Goal: Task Accomplishment & Management: Manage account settings

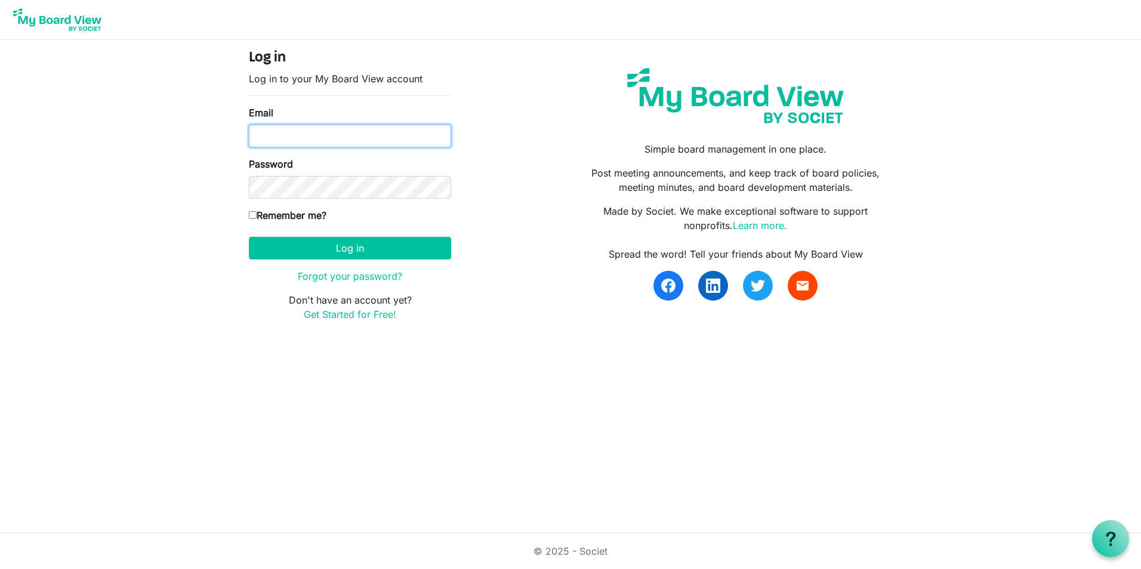
click at [270, 146] on input "Email" at bounding box center [350, 136] width 202 height 23
type input "nrichard@namisela.org"
click at [252, 215] on input "Remember me?" at bounding box center [253, 215] width 8 height 8
checkbox input "true"
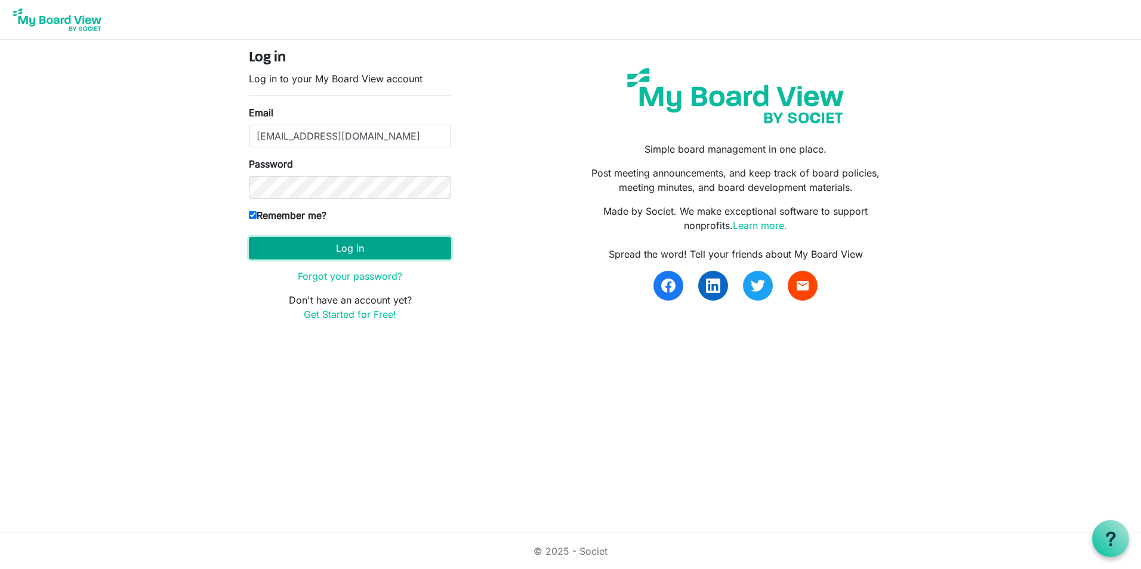
click at [309, 245] on button "Log in" at bounding box center [350, 248] width 202 height 23
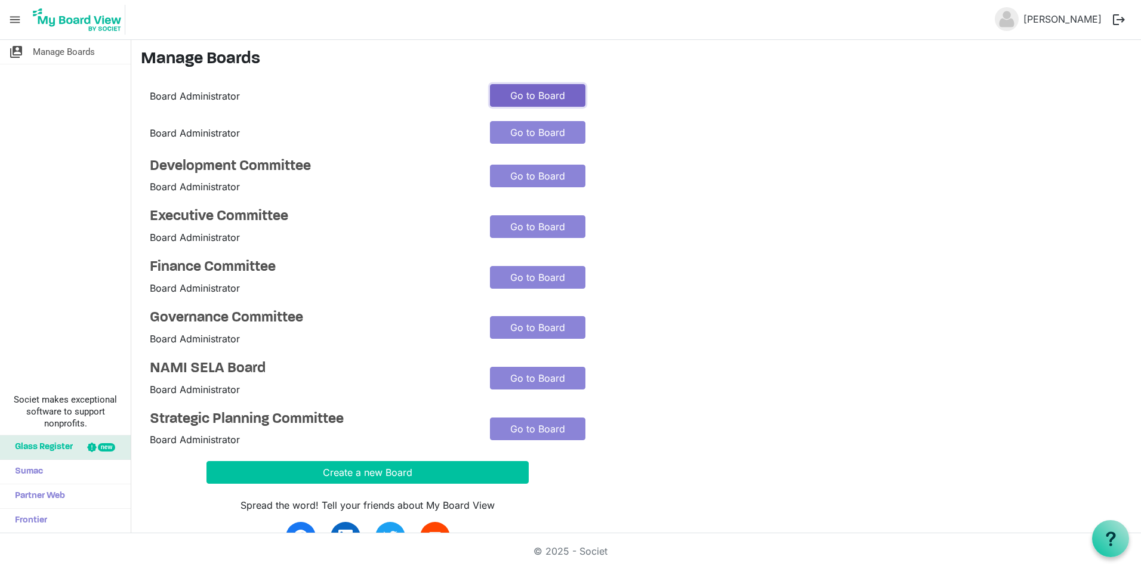
click at [520, 94] on link "Go to Board" at bounding box center [537, 95] width 95 height 23
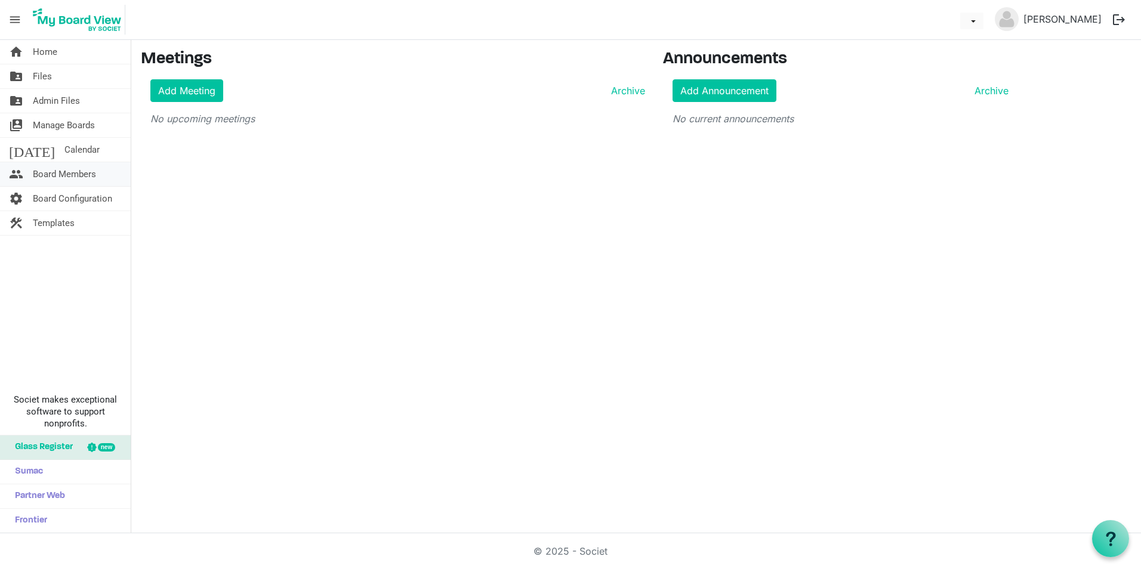
click at [57, 172] on span "Board Members" at bounding box center [64, 174] width 63 height 24
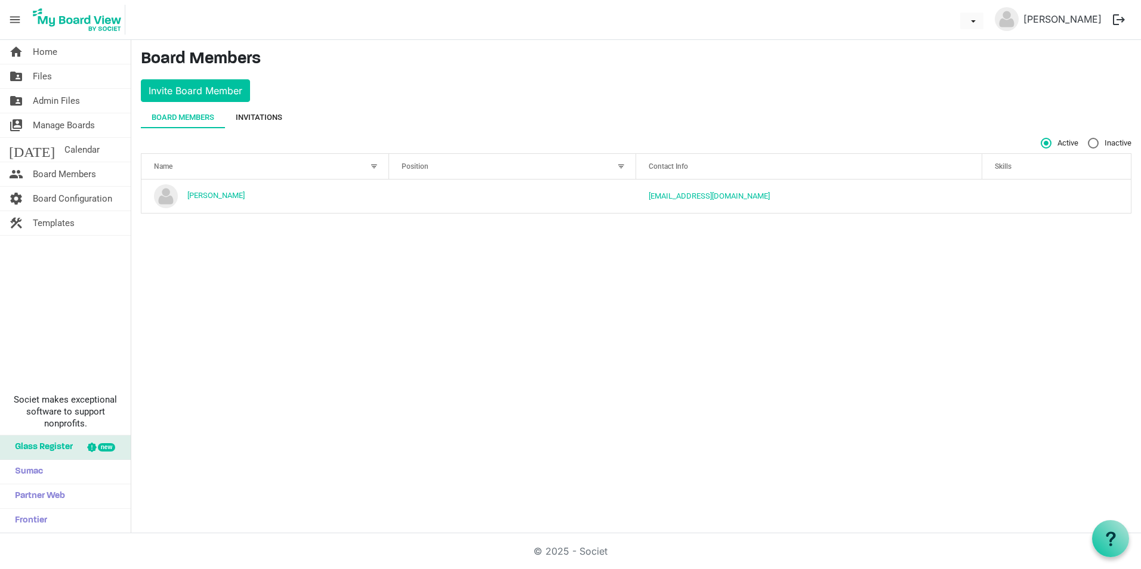
click at [261, 120] on div "Invitations" at bounding box center [259, 118] width 47 height 12
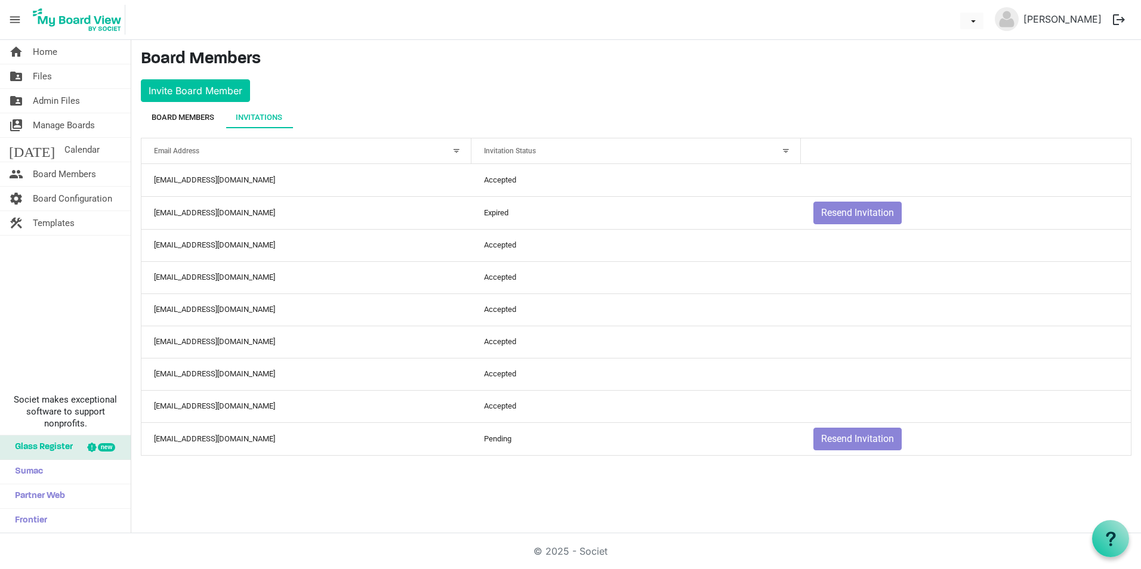
click at [200, 116] on div "Board Members" at bounding box center [183, 118] width 63 height 12
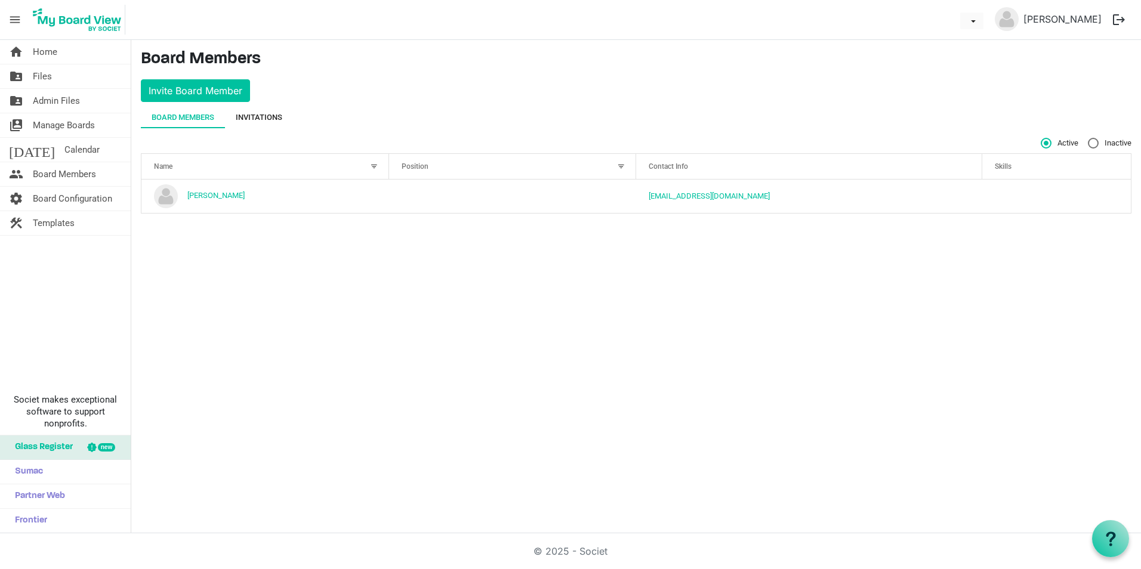
click at [262, 118] on div "Invitations" at bounding box center [259, 118] width 47 height 12
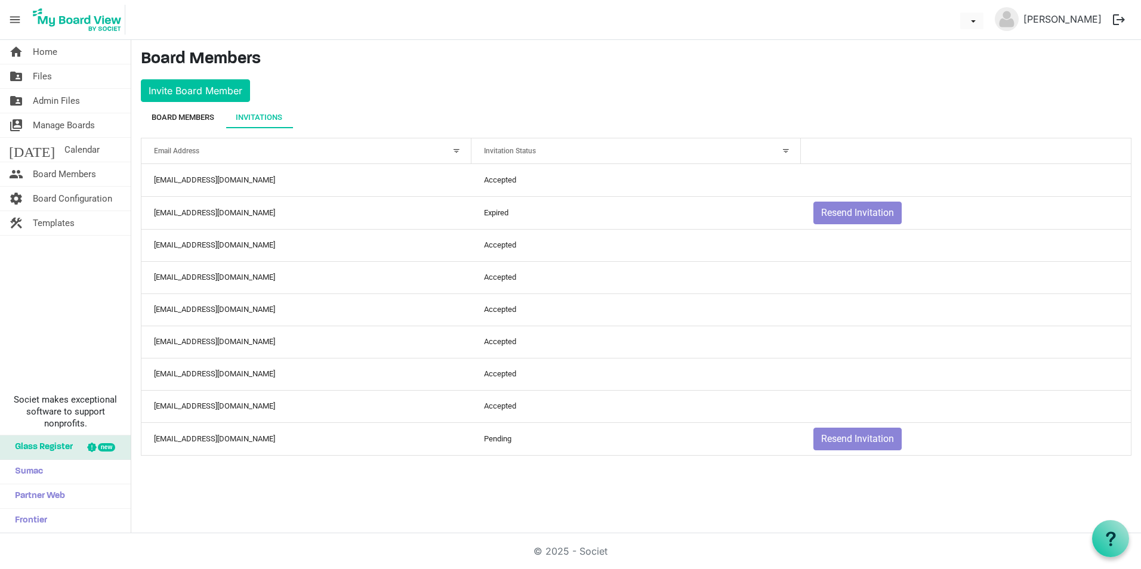
click at [180, 108] on div "Board Members" at bounding box center [183, 117] width 63 height 21
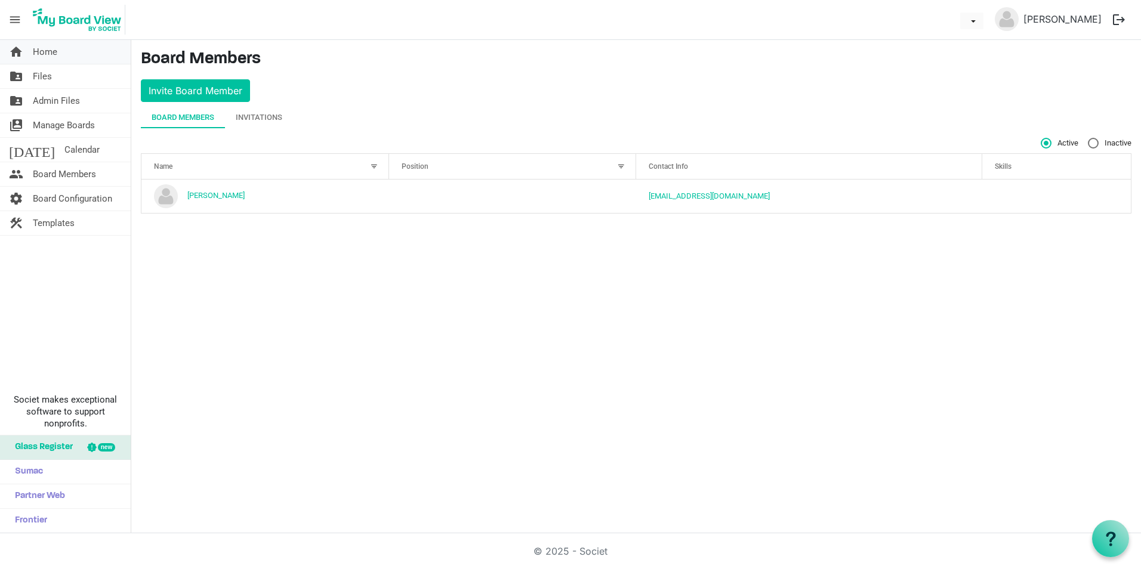
click at [35, 55] on span "Home" at bounding box center [45, 52] width 24 height 24
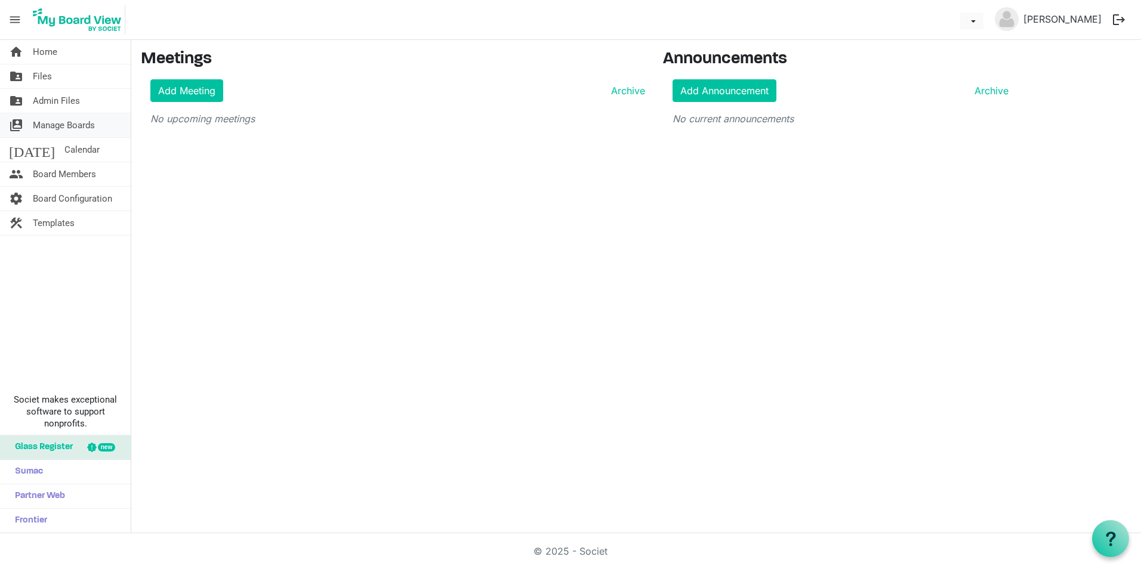
click at [51, 122] on span "Manage Boards" at bounding box center [64, 125] width 62 height 24
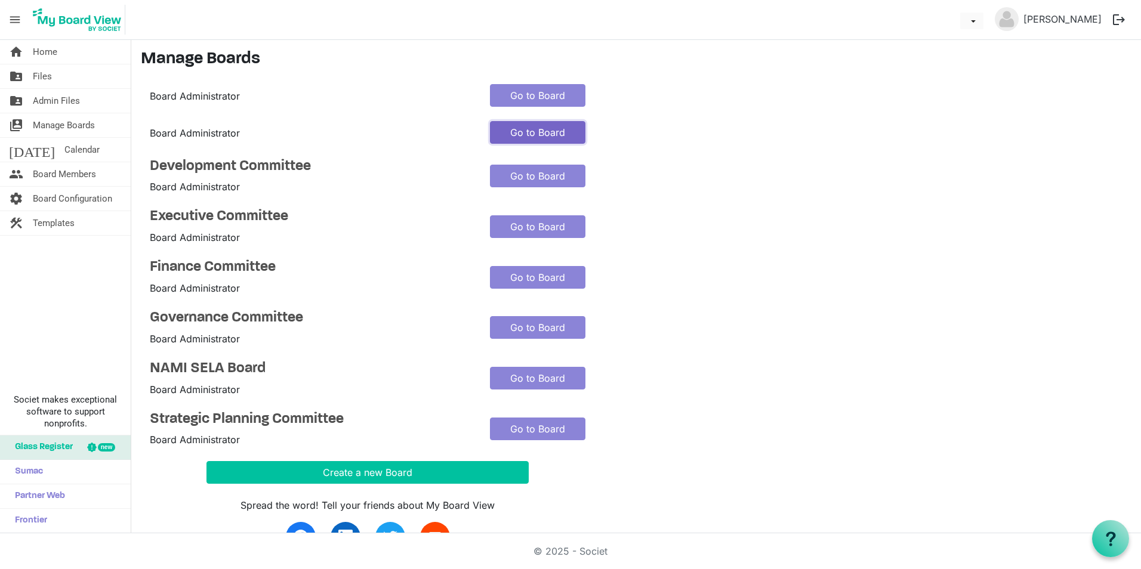
click at [521, 132] on link "Go to Board" at bounding box center [537, 132] width 95 height 23
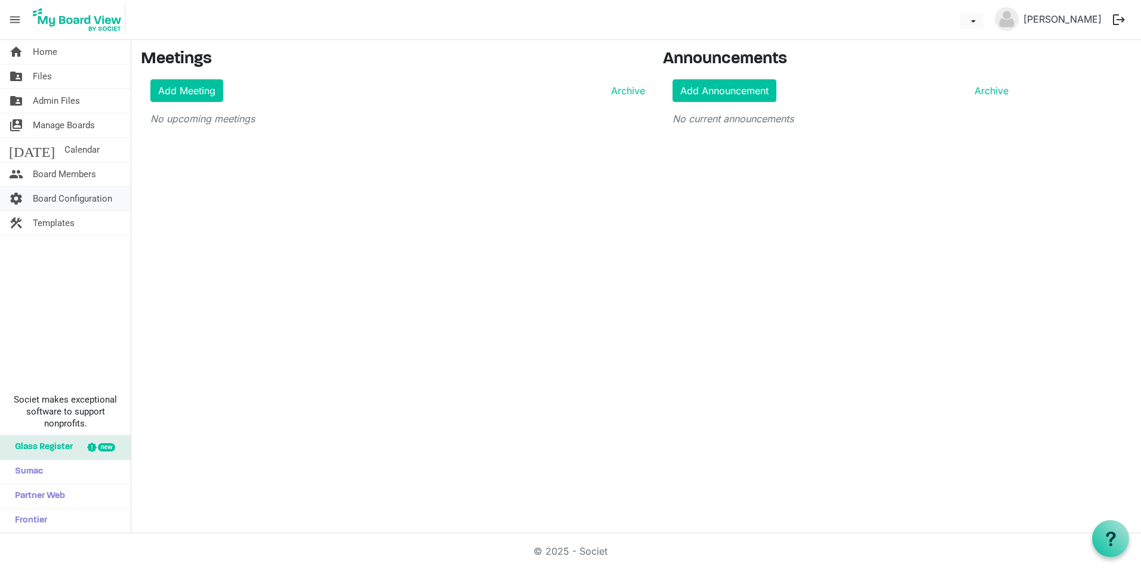
click at [60, 192] on span "Board Configuration" at bounding box center [72, 199] width 79 height 24
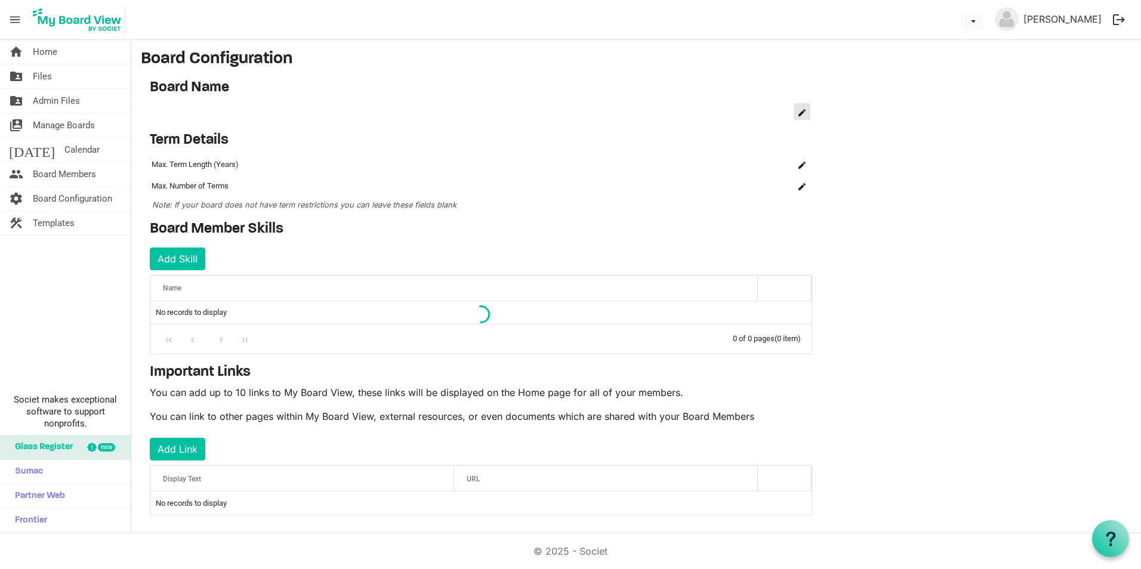
click at [799, 112] on span "is Command column column header" at bounding box center [801, 112] width 7 height 7
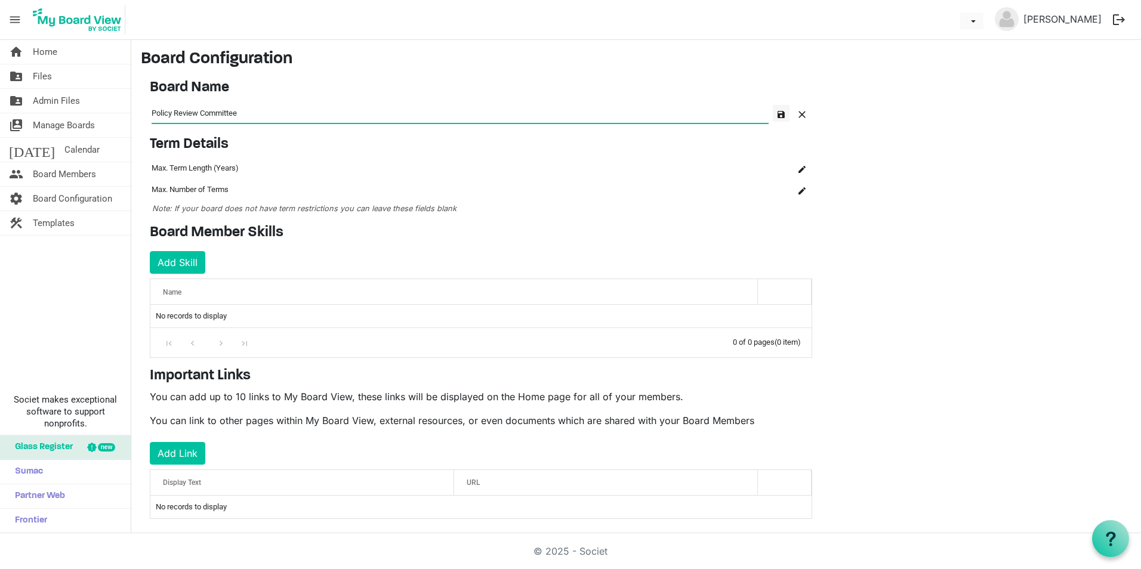
type input "Policy Review Committee"
click at [777, 109] on button "button" at bounding box center [780, 113] width 17 height 17
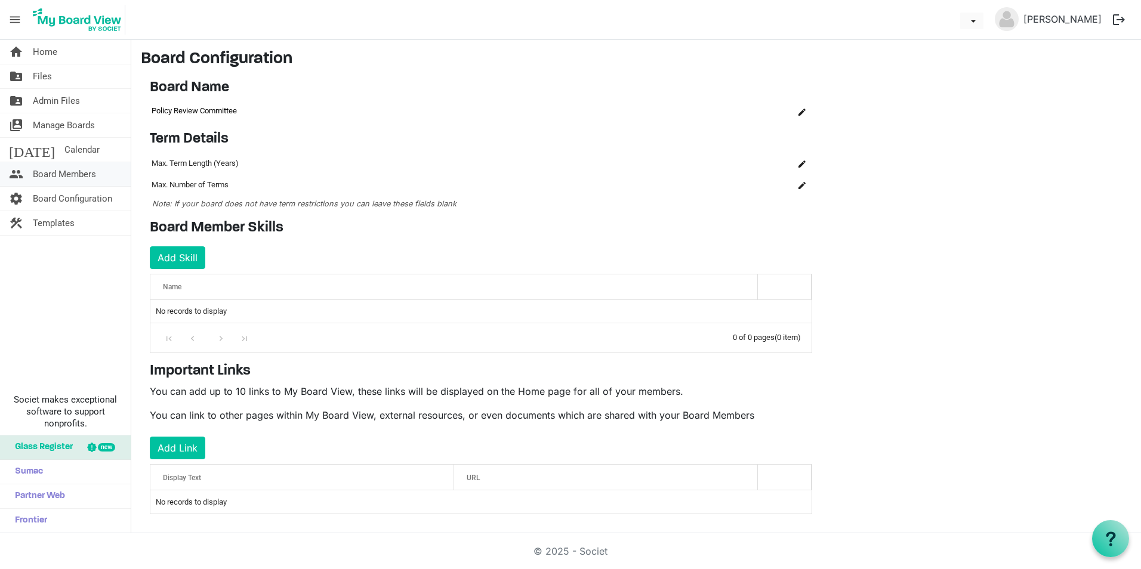
click at [56, 174] on span "Board Members" at bounding box center [64, 174] width 63 height 24
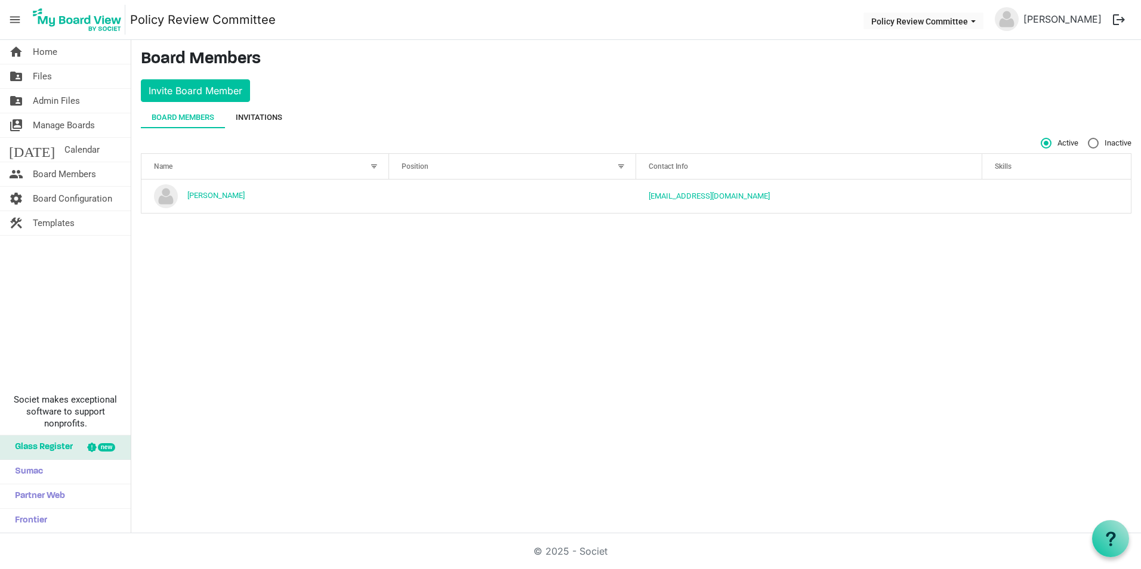
click at [271, 113] on div "Invitations" at bounding box center [259, 118] width 47 height 12
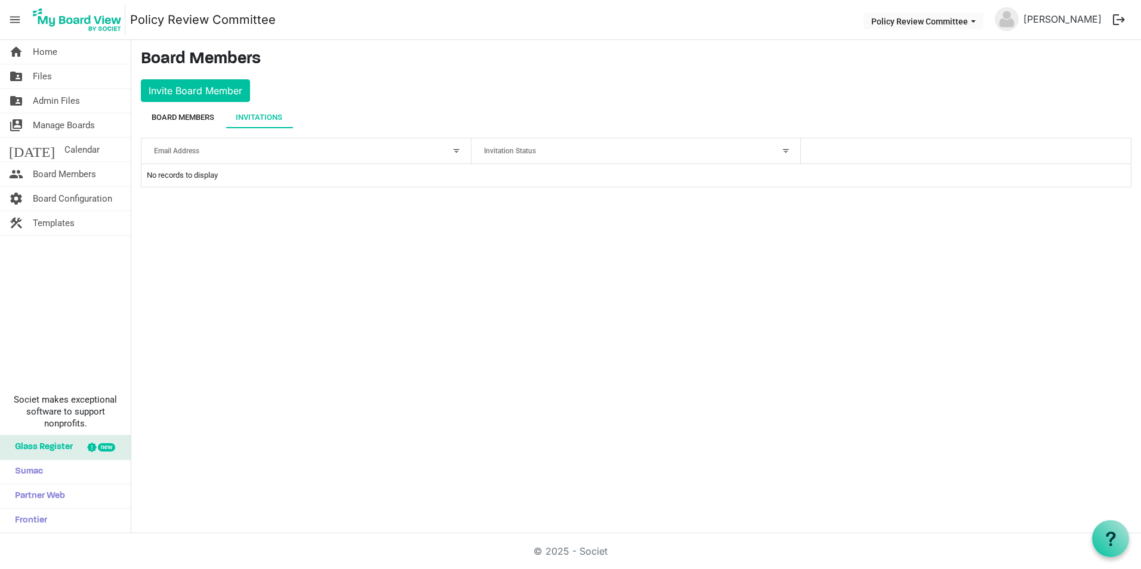
click at [204, 119] on div "Board Members" at bounding box center [183, 118] width 63 height 12
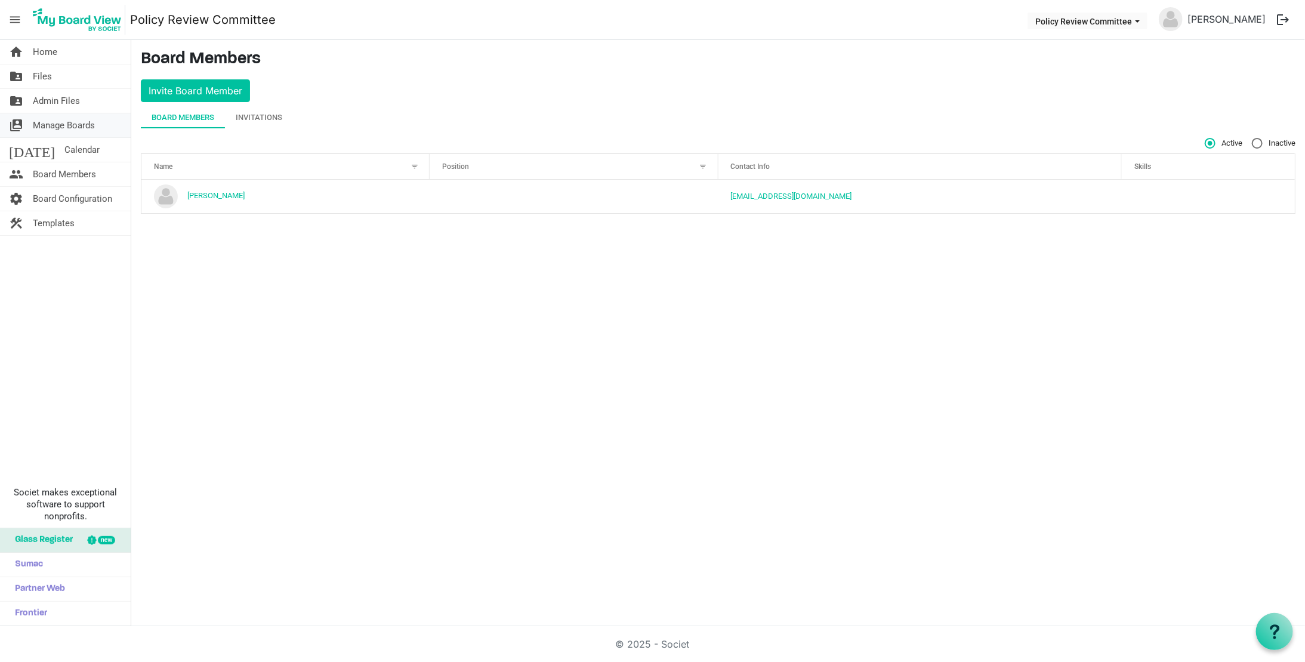
click at [69, 129] on span "Manage Boards" at bounding box center [64, 125] width 62 height 24
